Goal: Register for event/course

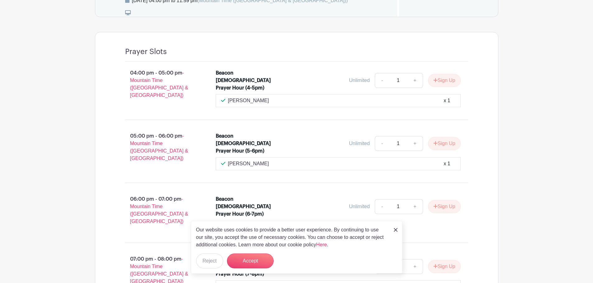
scroll to position [467, 0]
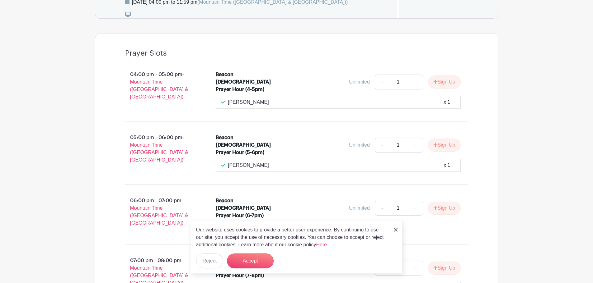
click at [395, 231] on img at bounding box center [396, 230] width 4 height 4
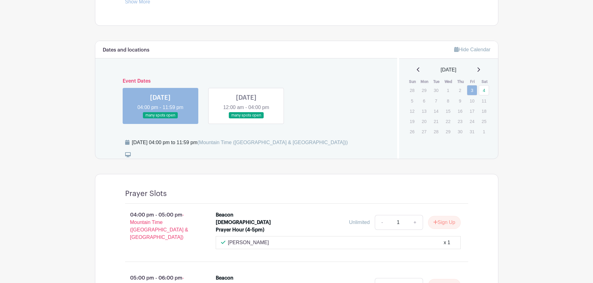
scroll to position [324, 0]
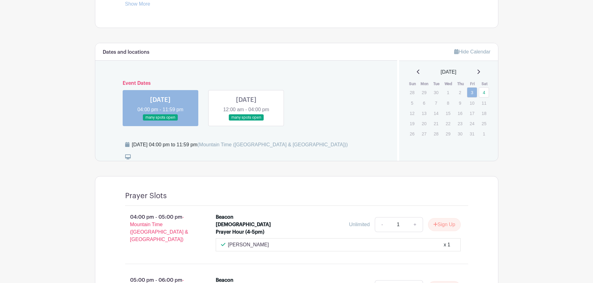
click at [246, 121] on link at bounding box center [246, 121] width 0 height 0
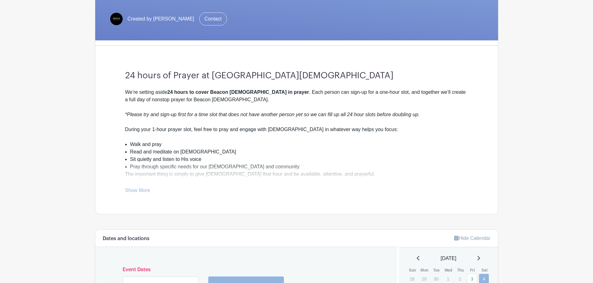
scroll to position [231, 0]
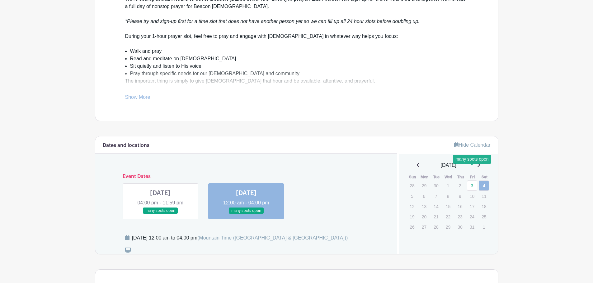
click at [469, 181] on link "3" at bounding box center [472, 186] width 10 height 10
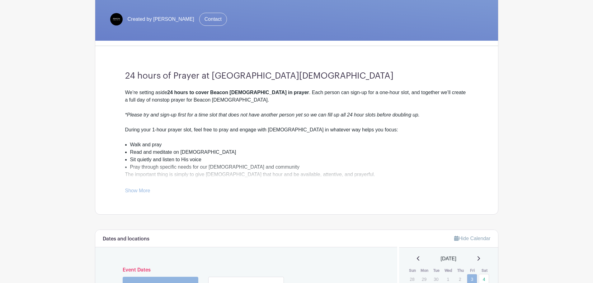
scroll to position [137, 0]
click at [139, 188] on link "Show More" at bounding box center [137, 192] width 25 height 8
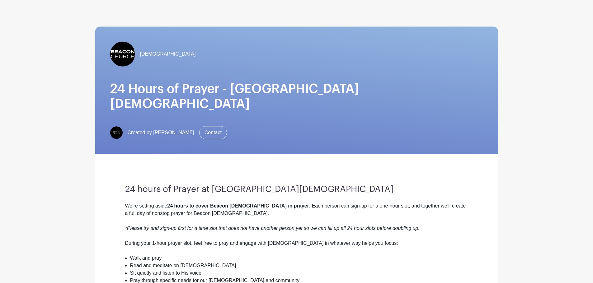
scroll to position [0, 0]
